Goal: Information Seeking & Learning: Learn about a topic

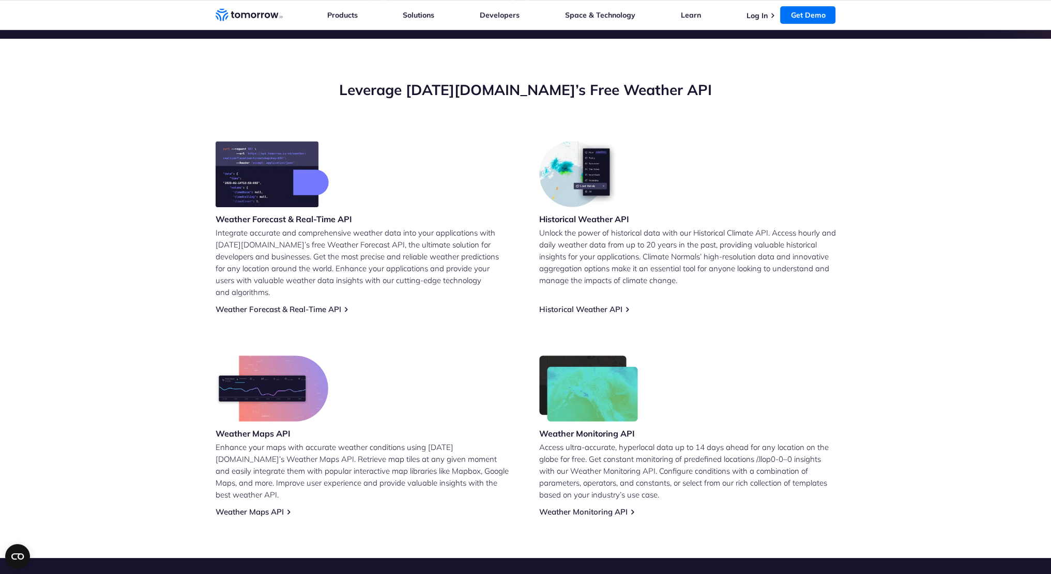
scroll to position [310, 0]
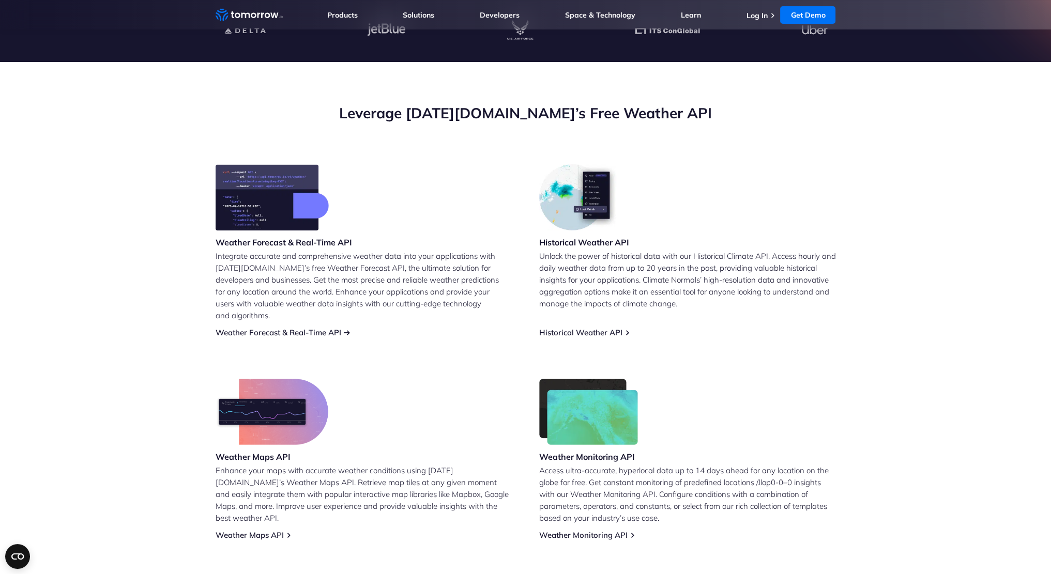
click at [310, 328] on link "Weather Forecast & Real-Time API" at bounding box center [278, 333] width 126 height 10
